Goal: Information Seeking & Learning: Learn about a topic

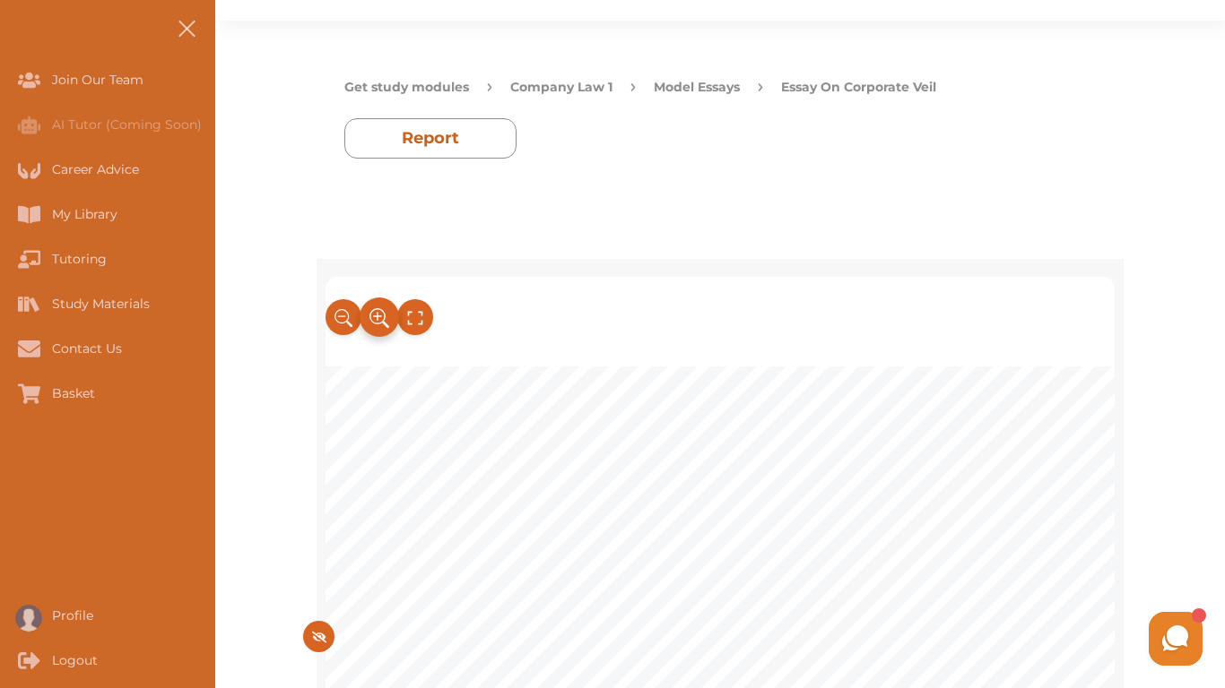
drag, startPoint x: 0, startPoint y: 0, endPoint x: 65, endPoint y: 64, distance: 91.3
click at [369, 304] on icon at bounding box center [379, 319] width 20 height 30
click at [369, 308] on icon at bounding box center [377, 316] width 16 height 16
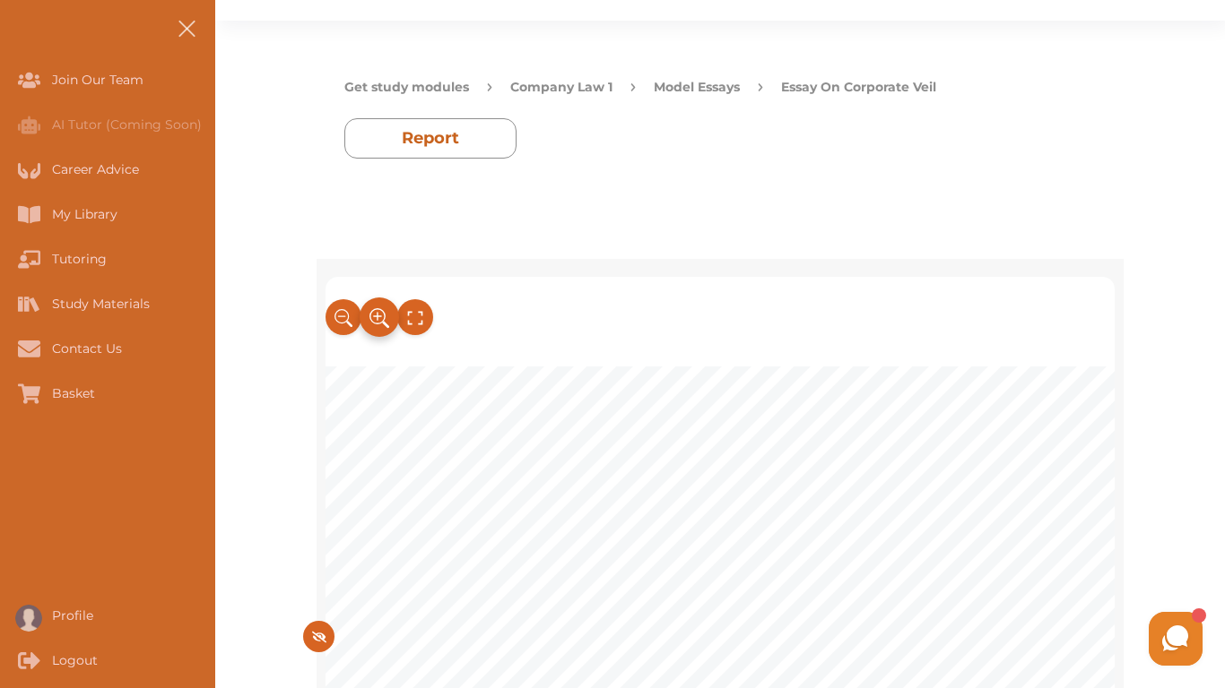
click at [369, 308] on icon at bounding box center [377, 316] width 16 height 16
click at [325, 277] on div at bounding box center [720, 322] width 790 height 90
drag, startPoint x: 101, startPoint y: 82, endPoint x: 95, endPoint y: 159, distance: 77.3
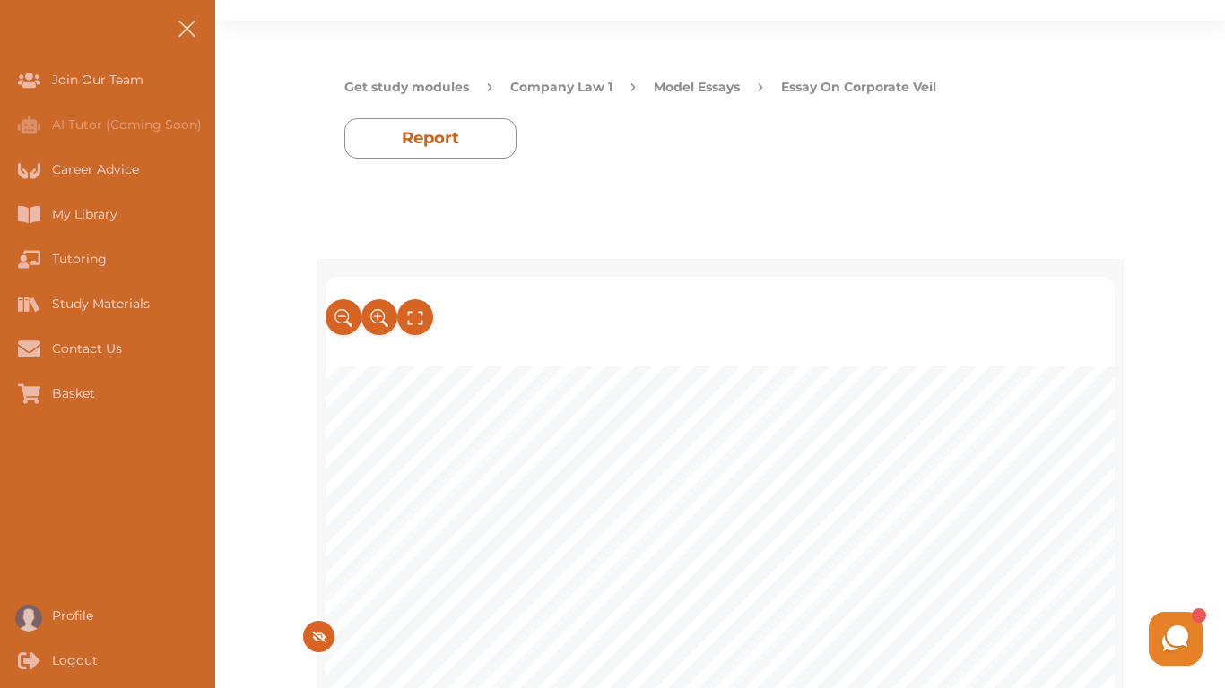
click at [325, 277] on div "1 COMPANY LAW “The judgement by the Supreme Court and the judicial reasoning it…" at bounding box center [720, 621] width 790 height 688
click at [333, 308] on icon at bounding box center [341, 316] width 16 height 16
